Goal: Transaction & Acquisition: Subscribe to service/newsletter

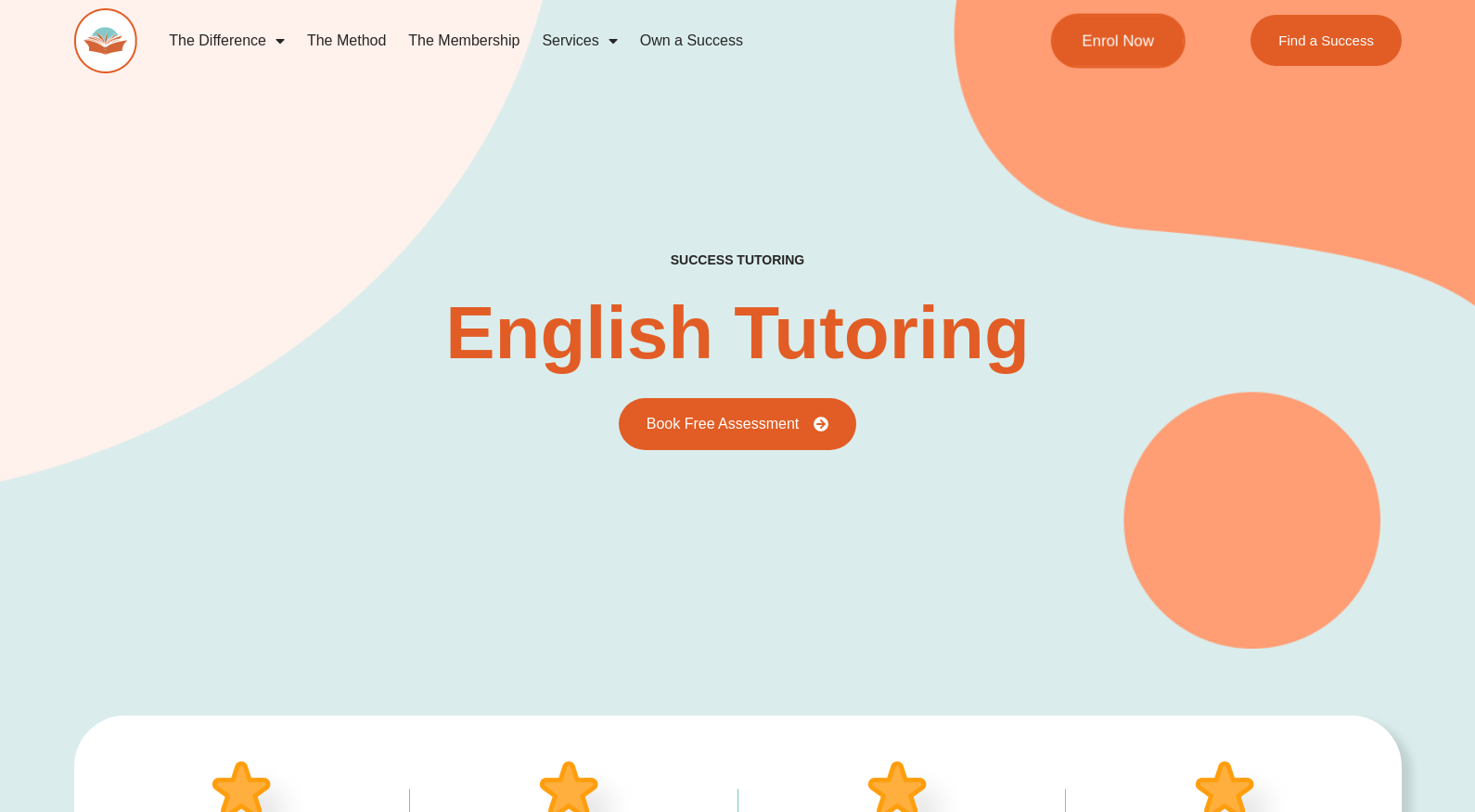
click at [1130, 34] on span "Enrol Now" at bounding box center [1118, 41] width 73 height 16
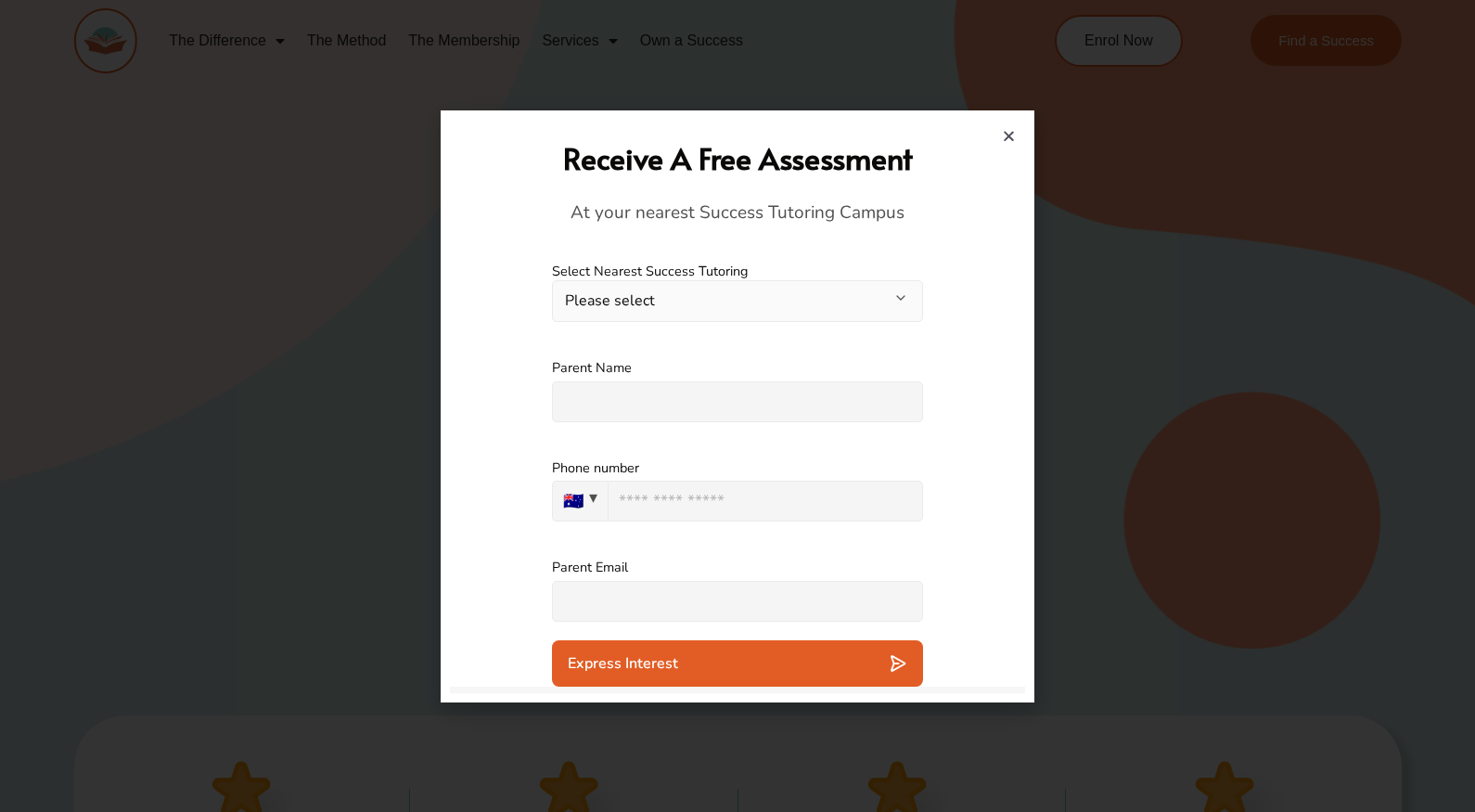
click at [1004, 136] on icon "Close" at bounding box center [1009, 136] width 14 height 14
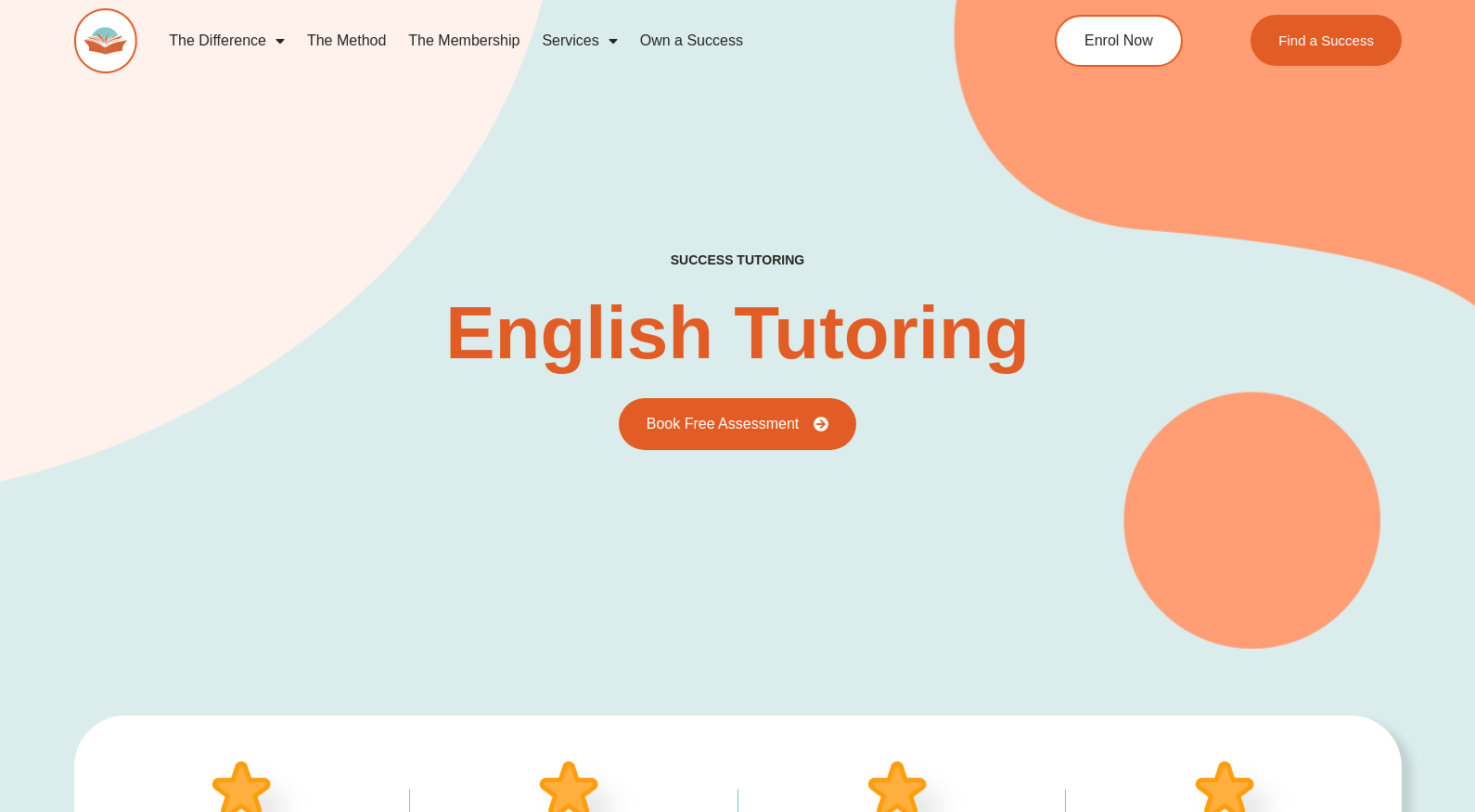
click at [448, 30] on link "The Membership" at bounding box center [464, 41] width 134 height 43
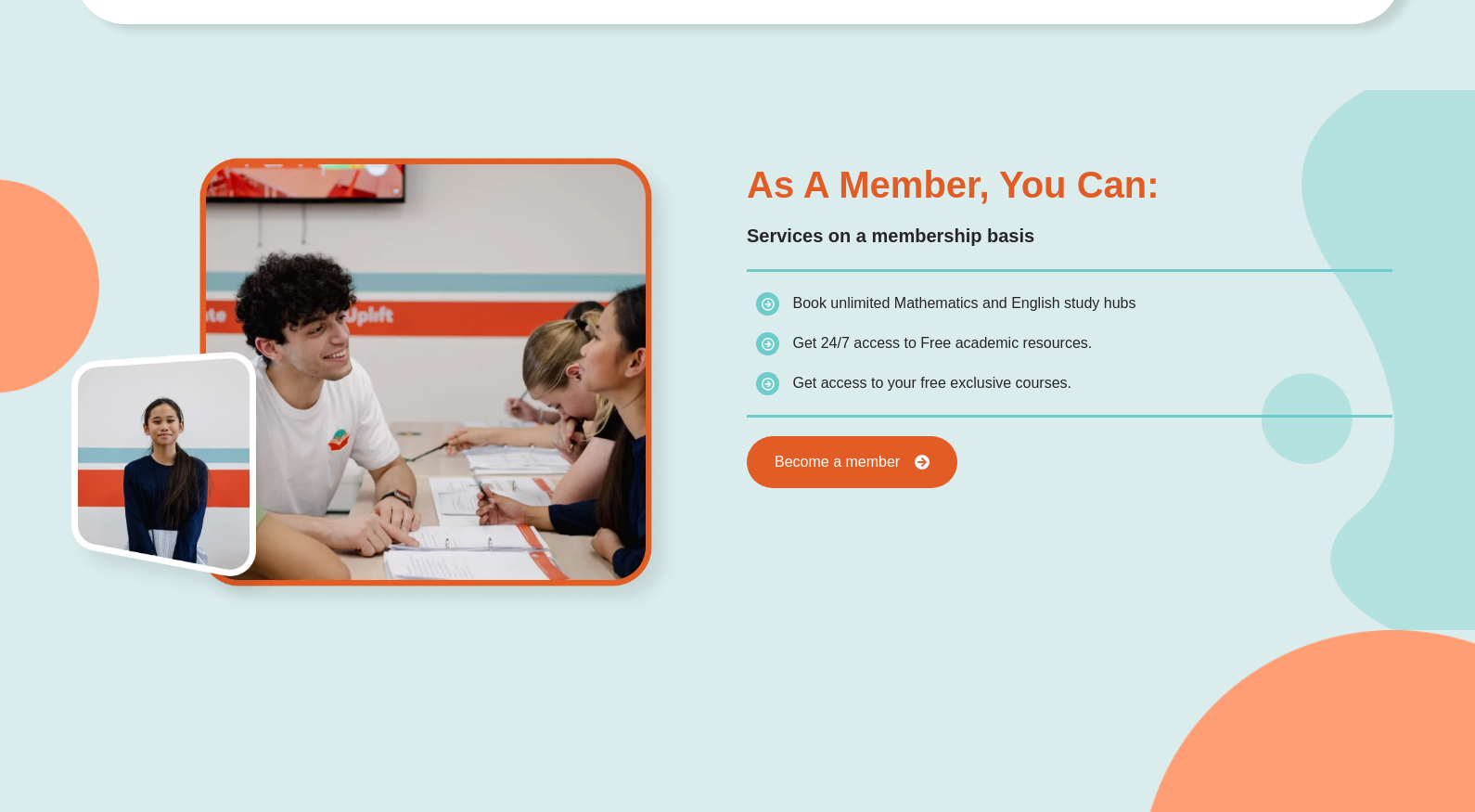
scroll to position [1020, 0]
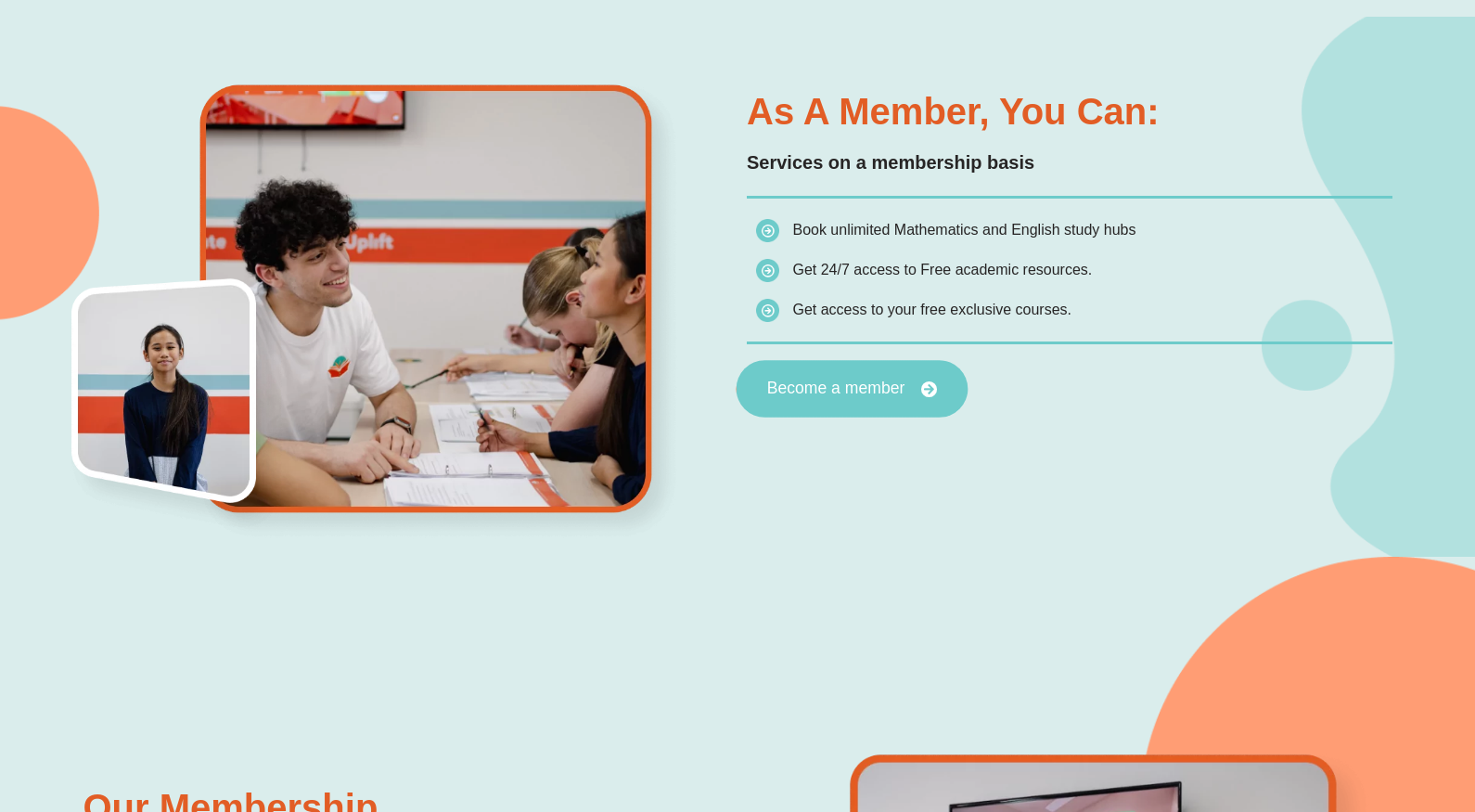
click at [871, 389] on span "Become a member" at bounding box center [836, 389] width 139 height 16
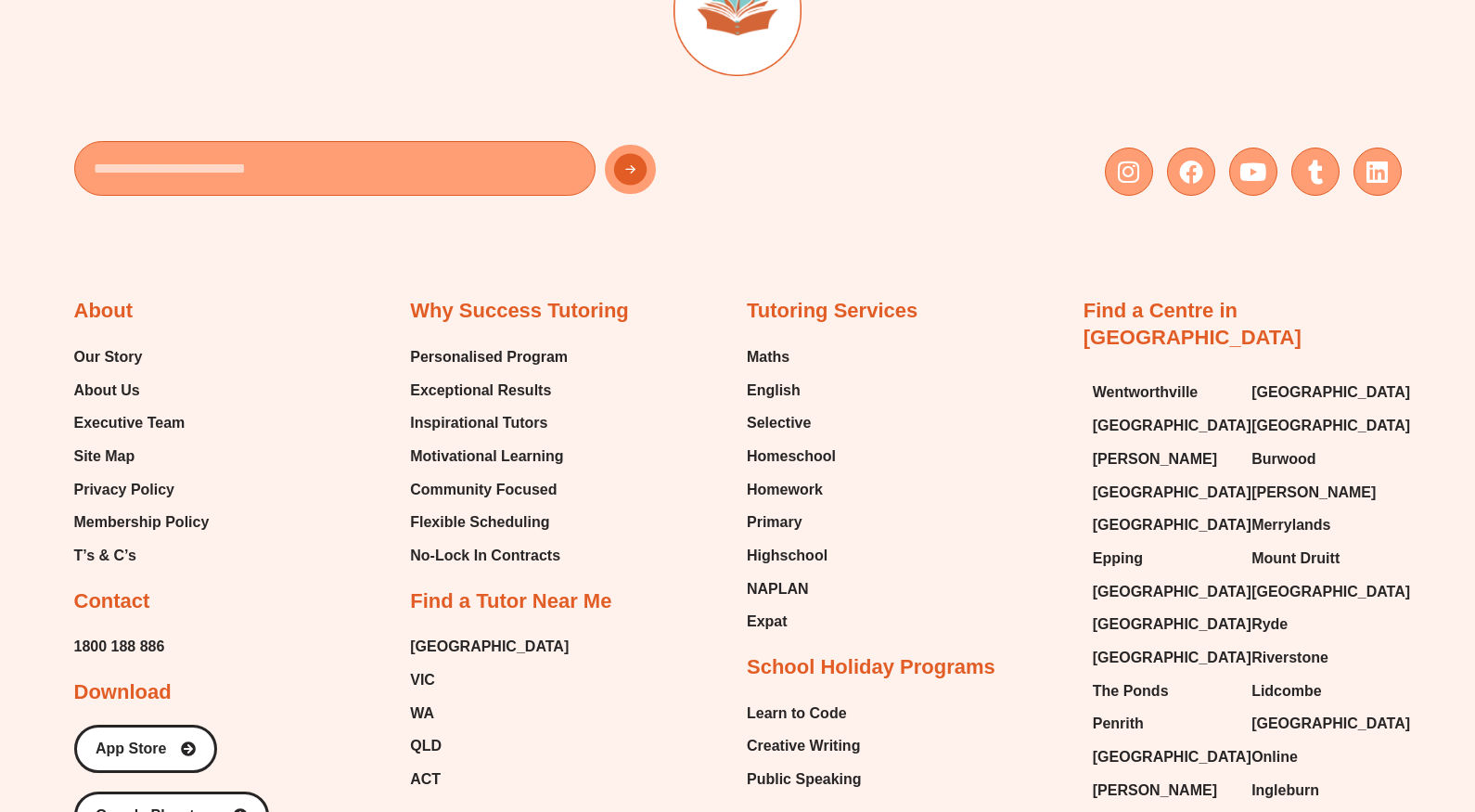
scroll to position [6495, 0]
